Goal: Check status

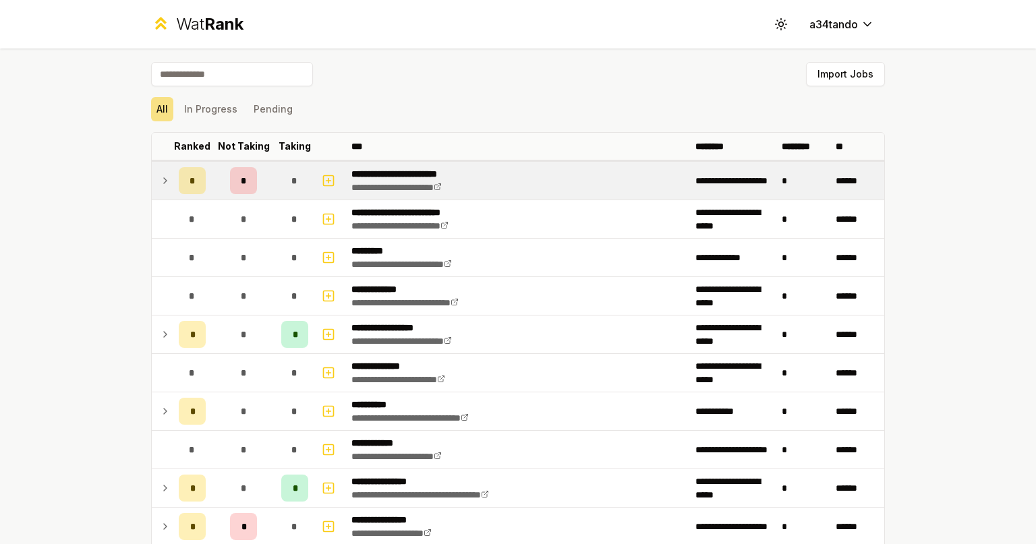
click at [262, 191] on td "*" at bounding box center [243, 181] width 65 height 38
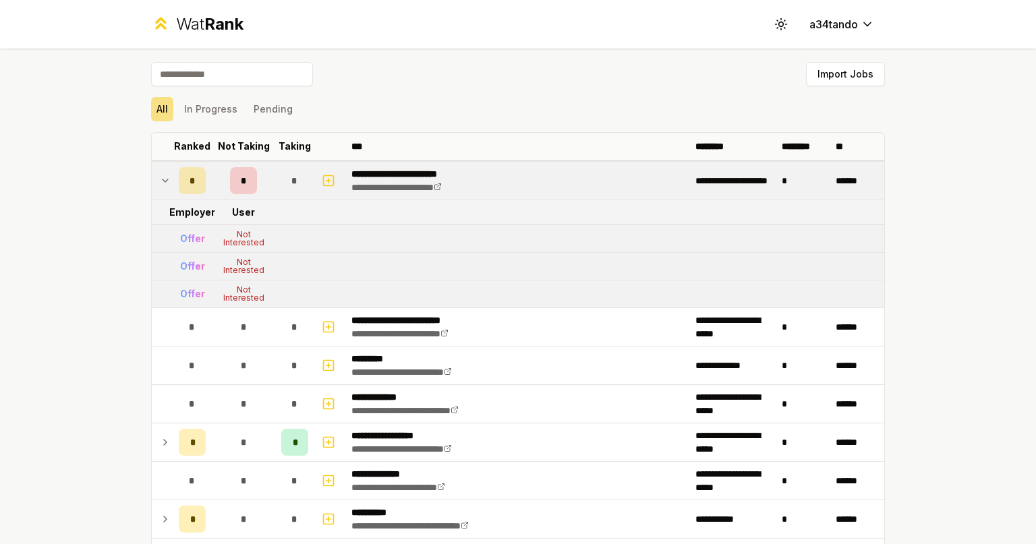
click at [262, 191] on td "*" at bounding box center [243, 181] width 65 height 38
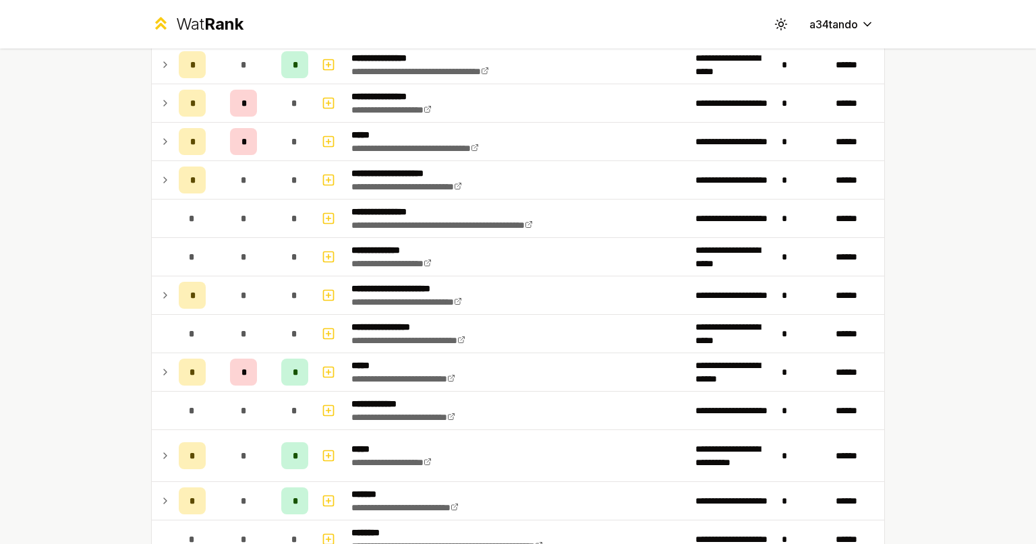
scroll to position [426, 0]
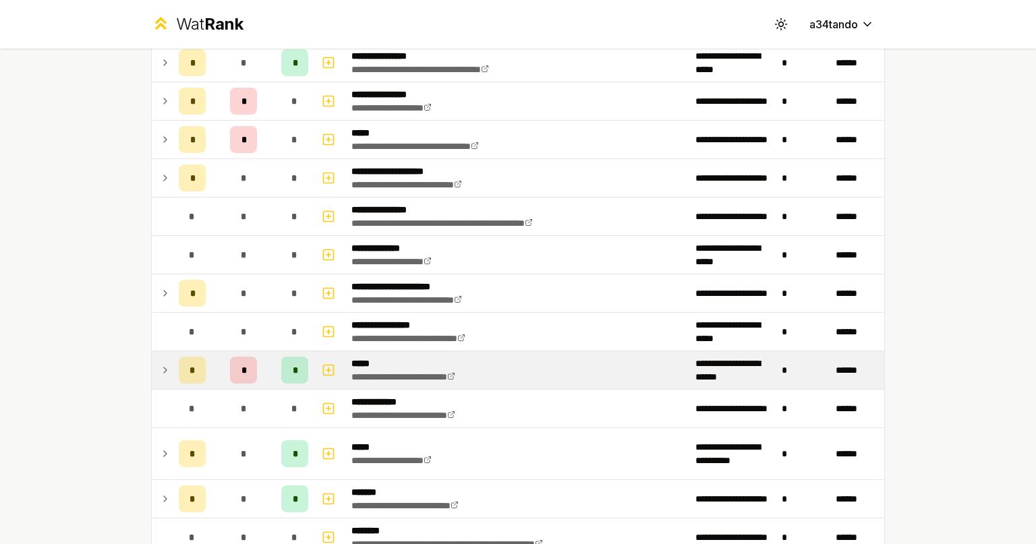
click at [250, 380] on td "*" at bounding box center [243, 370] width 65 height 38
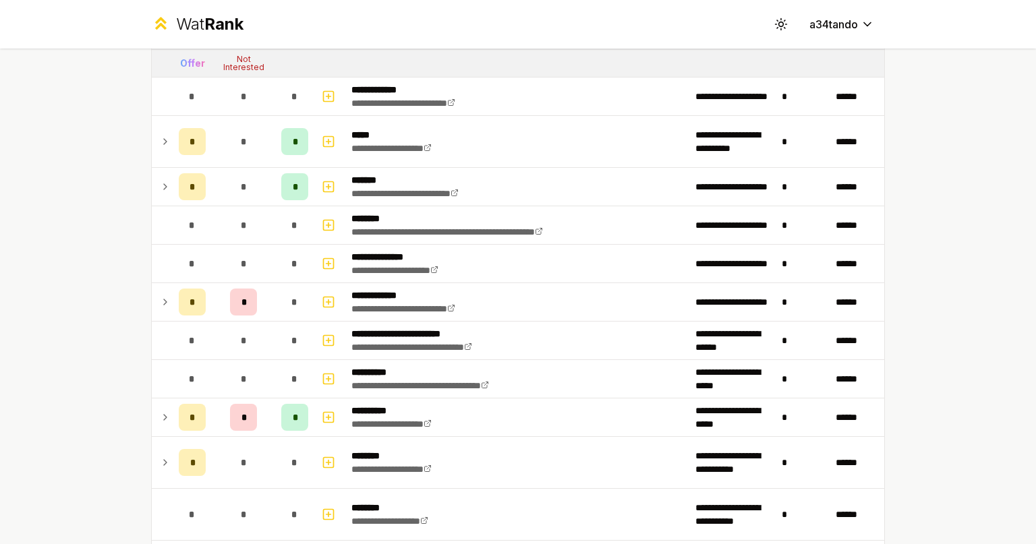
scroll to position [809, 0]
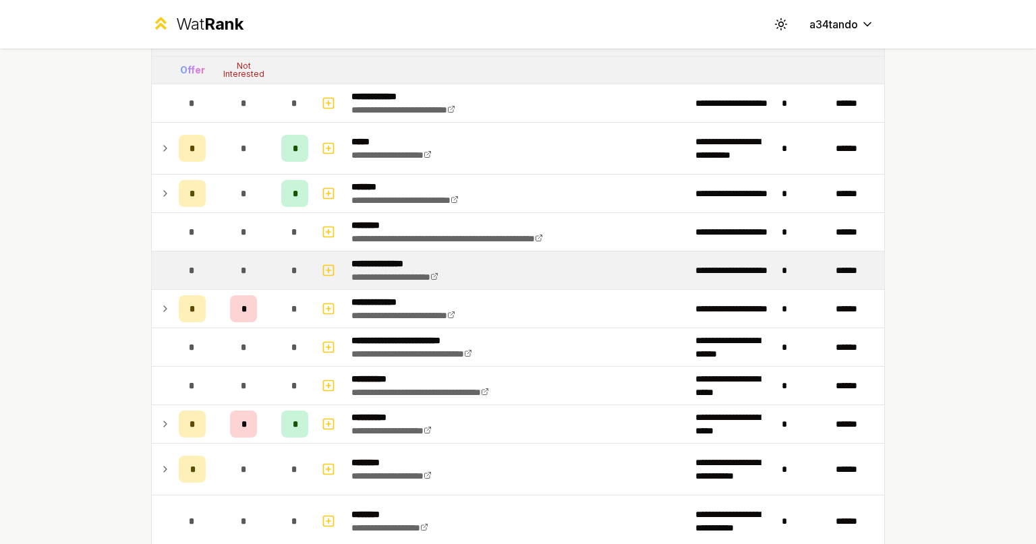
click at [243, 281] on td "*" at bounding box center [243, 271] width 65 height 38
click at [252, 270] on div "*" at bounding box center [243, 270] width 27 height 27
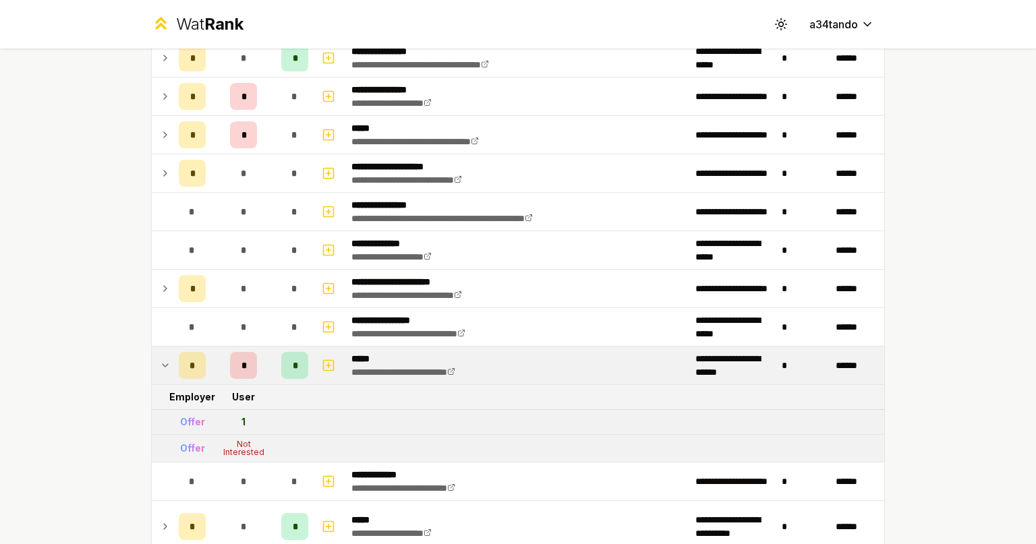
scroll to position [434, 0]
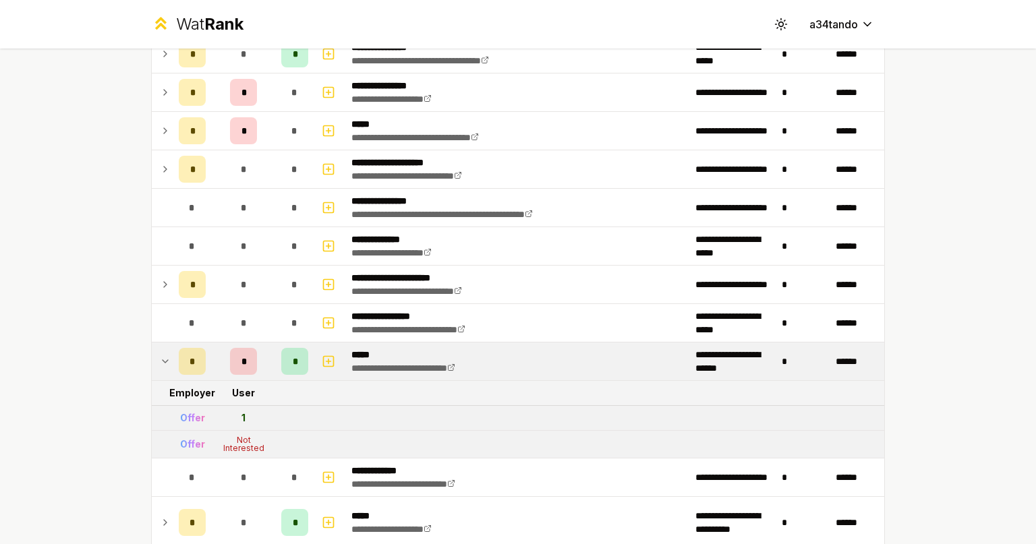
click at [173, 364] on td "*" at bounding box center [192, 362] width 38 height 38
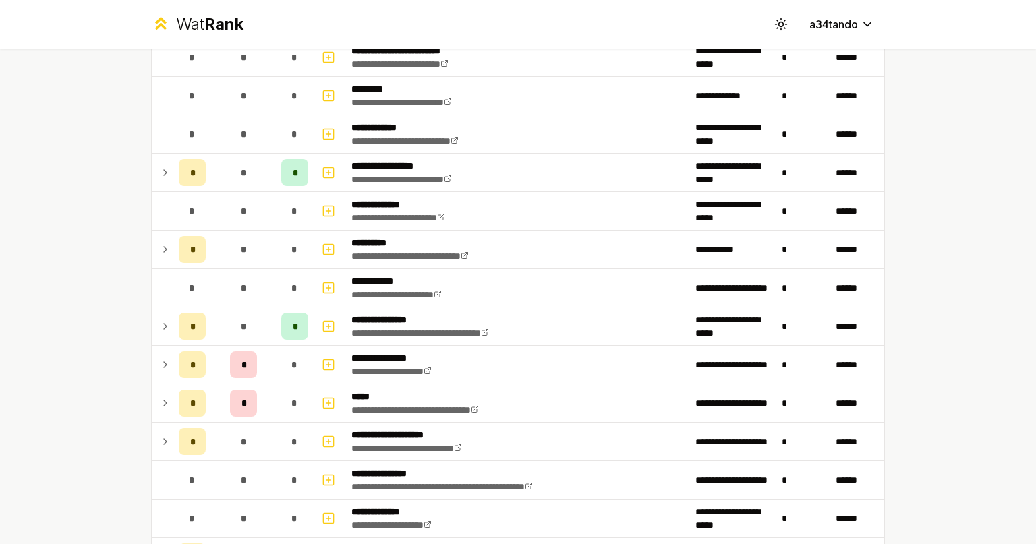
scroll to position [0, 0]
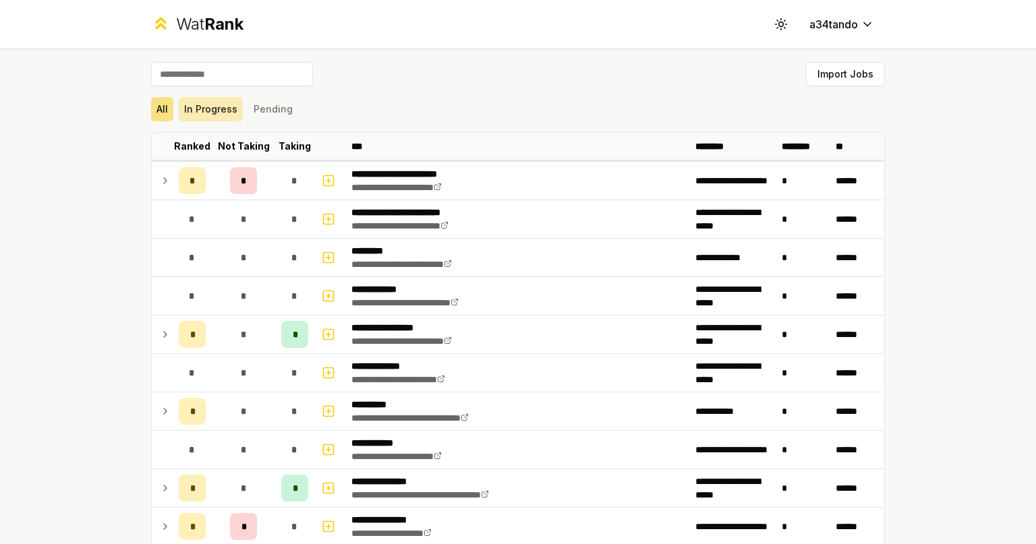
click at [222, 109] on button "In Progress" at bounding box center [211, 109] width 64 height 24
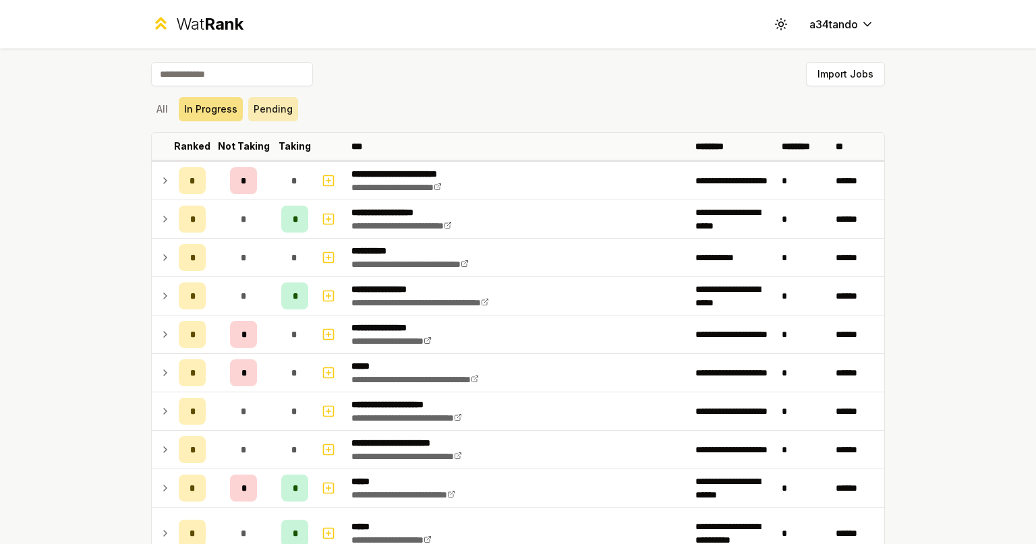
click at [248, 100] on button "Pending" at bounding box center [273, 109] width 50 height 24
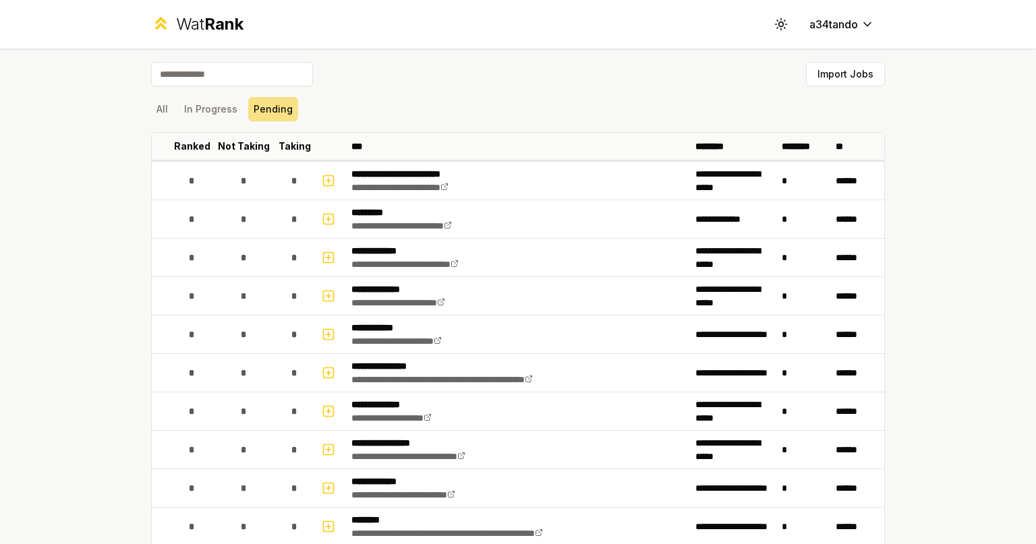
click at [221, 123] on div "All In Progress Pending" at bounding box center [518, 109] width 734 height 35
click at [206, 113] on button "In Progress" at bounding box center [211, 109] width 64 height 24
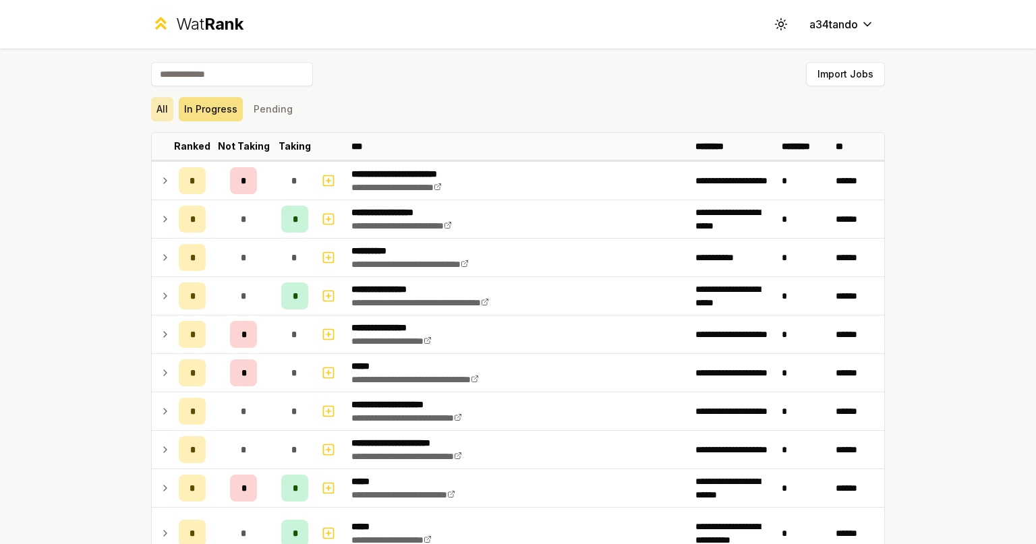
click at [151, 112] on button "All" at bounding box center [162, 109] width 22 height 24
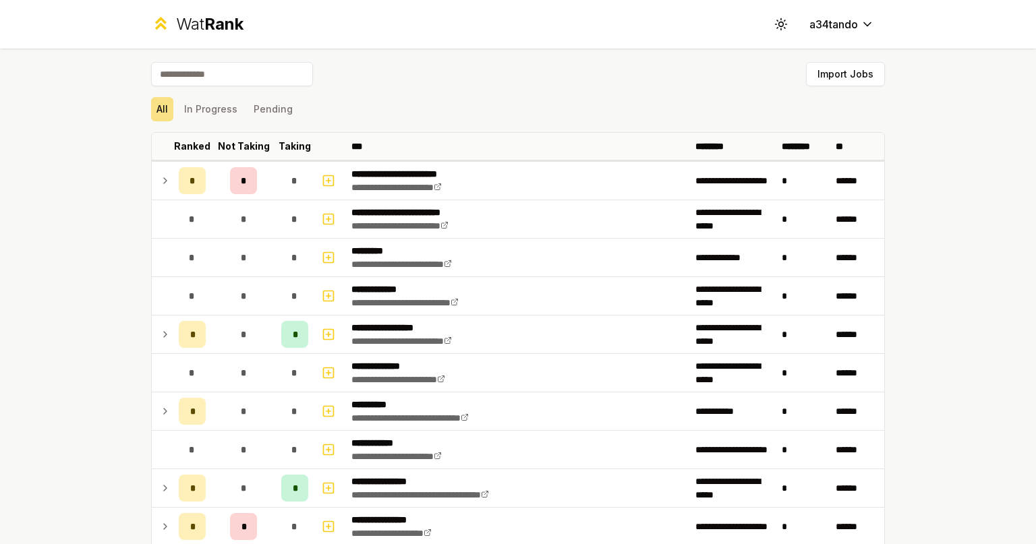
click at [691, 40] on div "Wat Rank Toggle theme a34tando" at bounding box center [517, 24] width 777 height 49
